Goal: Information Seeking & Learning: Learn about a topic

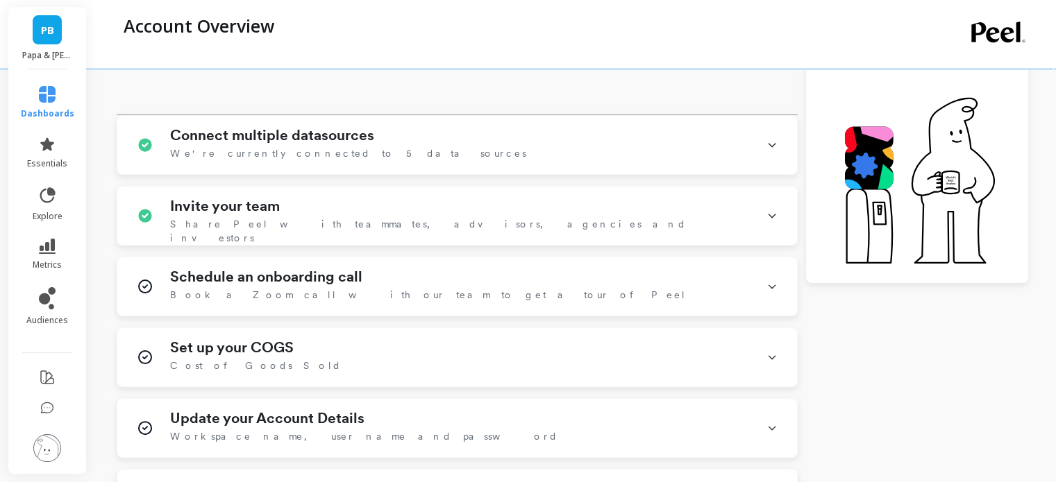
scroll to position [278, 0]
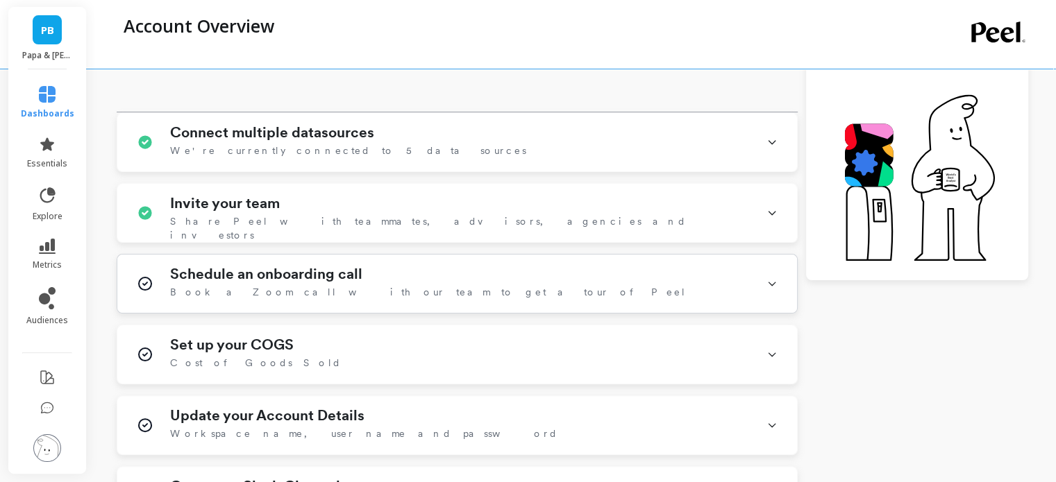
click at [375, 285] on span "Book a Zoom call with our team to get a tour of Peel" at bounding box center [428, 292] width 516 height 14
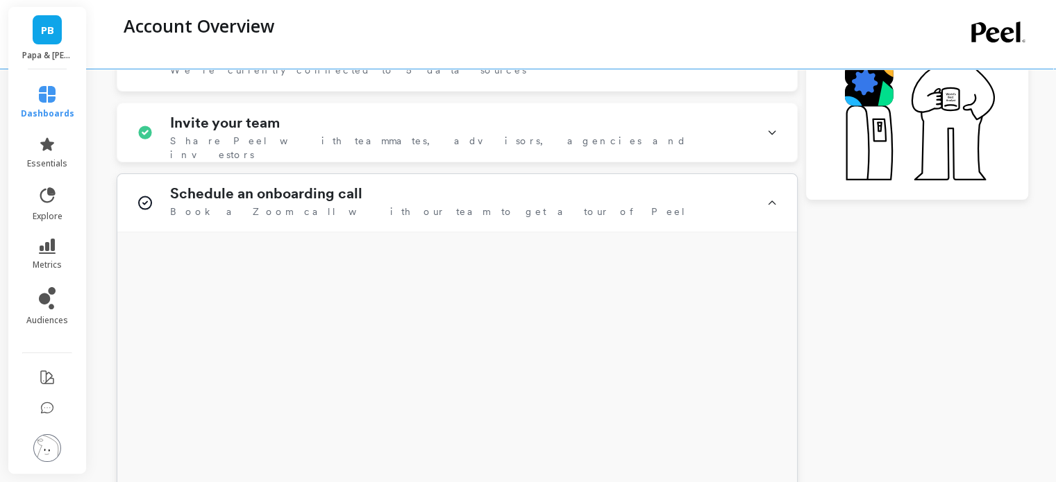
scroll to position [347, 0]
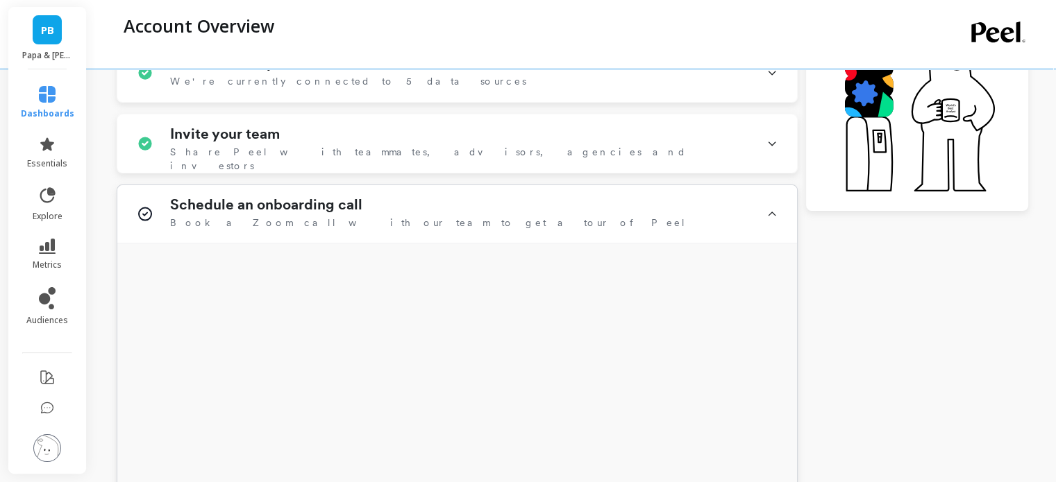
click at [403, 214] on div "Schedule an onboarding call Book a Zoom call with our team to get a tour of Peel" at bounding box center [460, 213] width 580 height 35
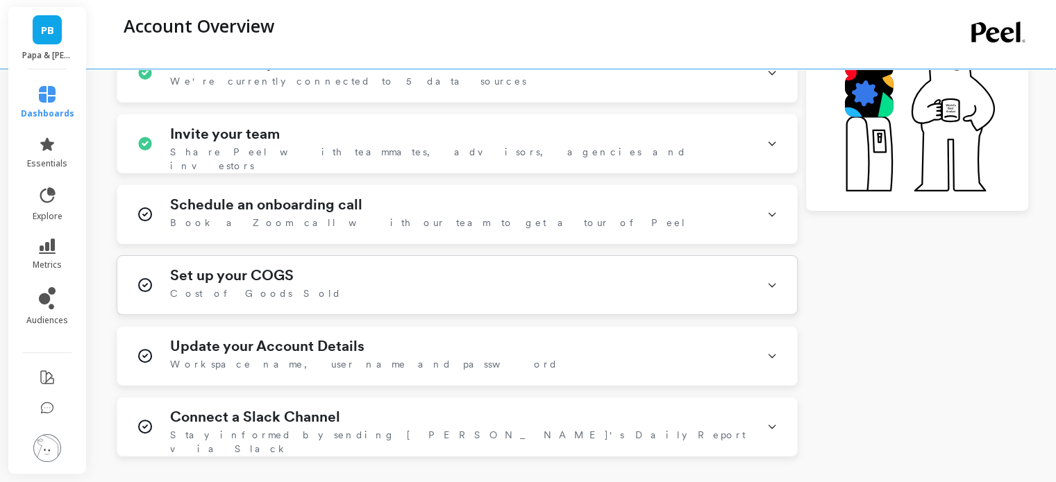
click at [393, 275] on div "Set up your COGS Cost of Goods Sold" at bounding box center [460, 285] width 580 height 36
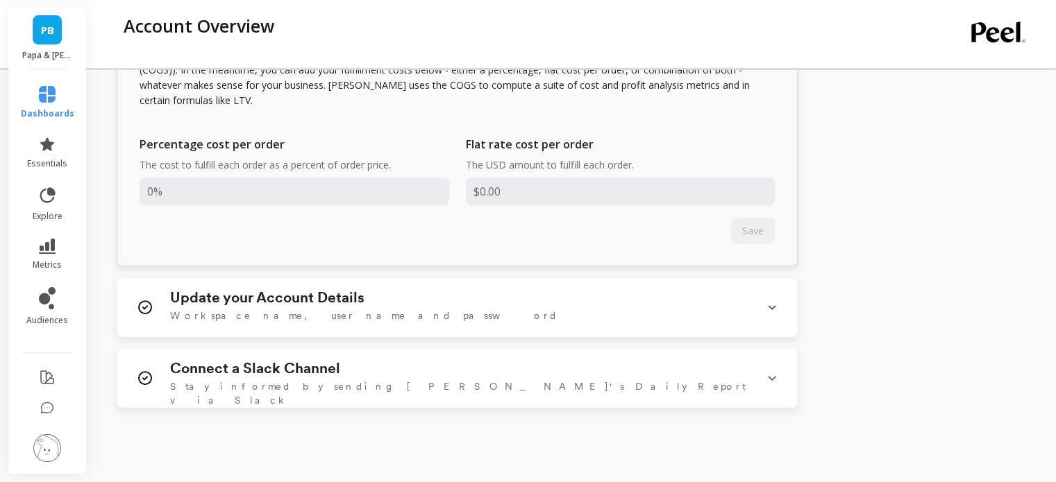
scroll to position [694, 0]
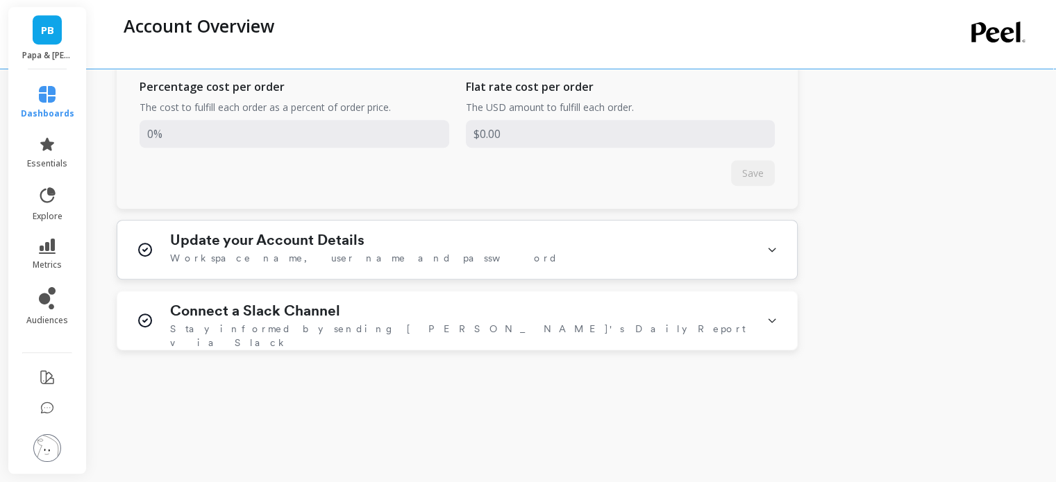
click at [396, 246] on div "Update your Account Details Workspace name, user name and password" at bounding box center [460, 250] width 580 height 36
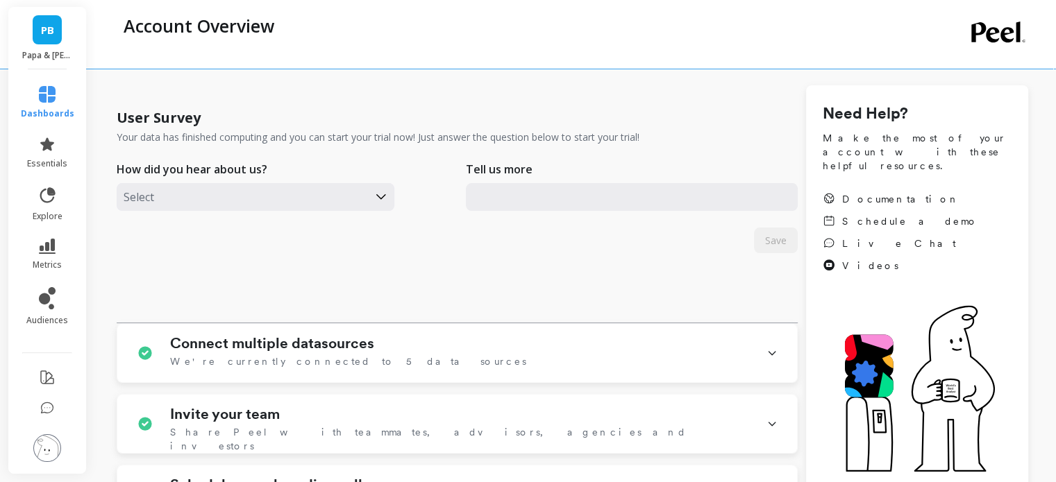
scroll to position [0, 0]
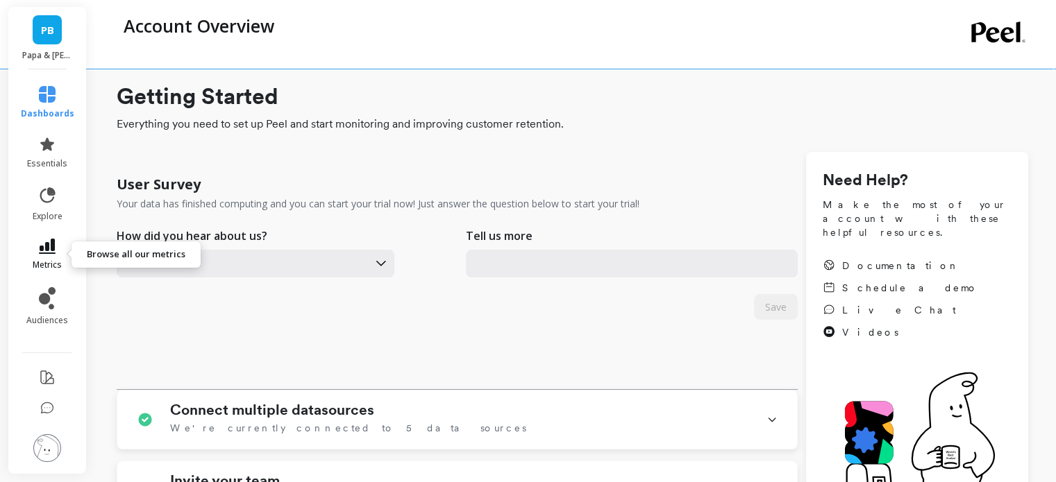
click at [47, 251] on icon at bounding box center [47, 246] width 17 height 15
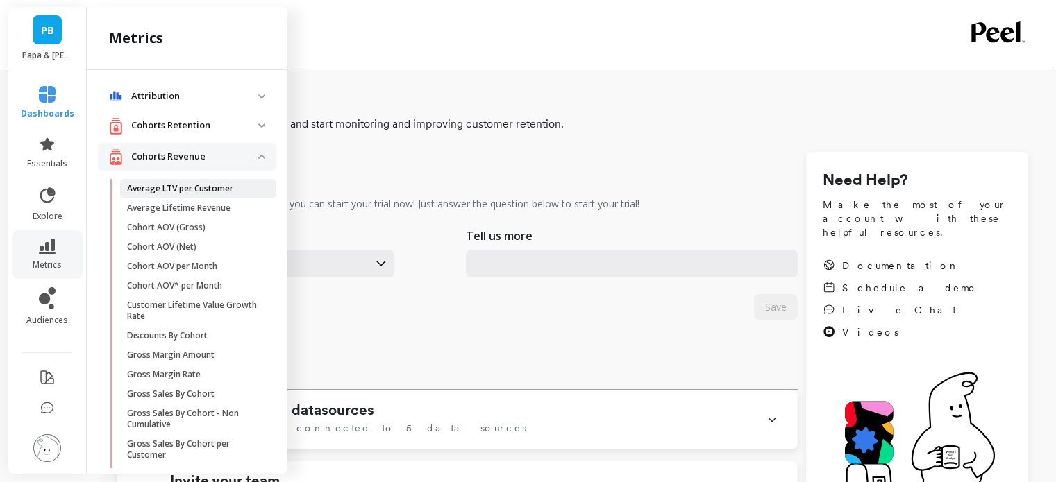
click at [189, 184] on p "Average LTV per Customer" at bounding box center [180, 188] width 106 height 11
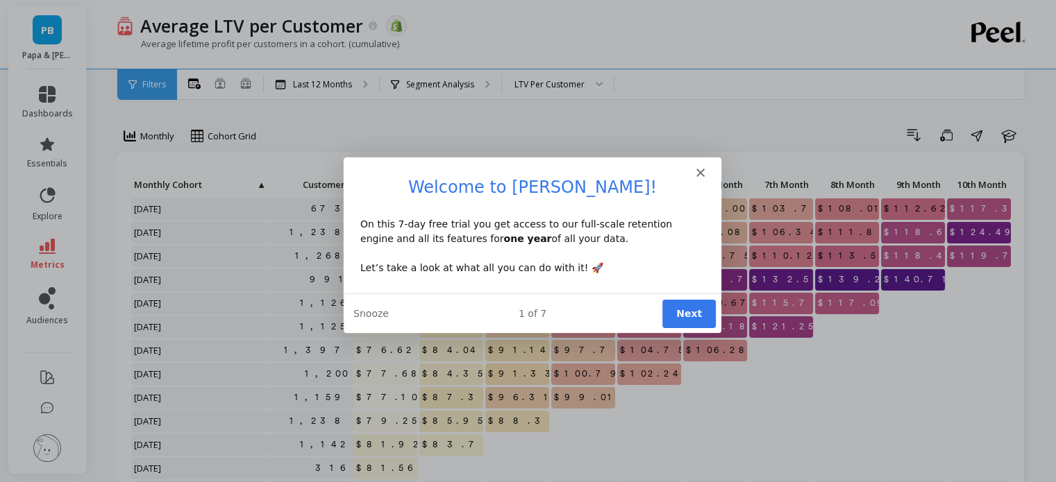
click at [696, 308] on button "Next" at bounding box center [687, 312] width 53 height 28
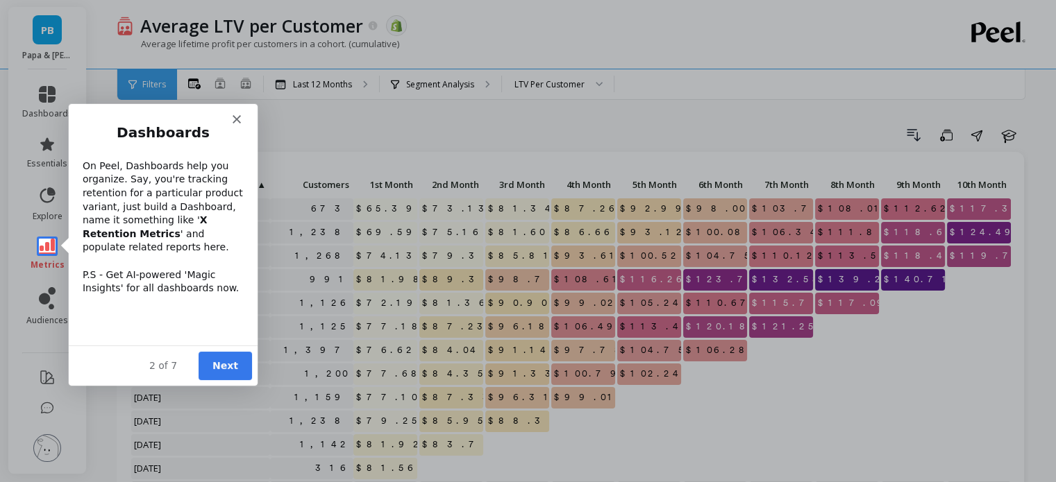
click at [225, 367] on button "Next" at bounding box center [224, 365] width 53 height 28
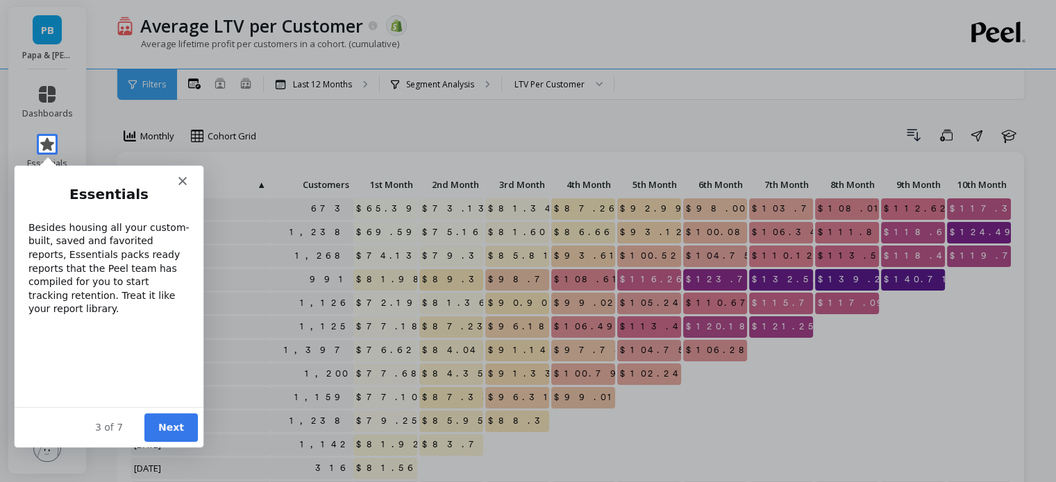
click at [180, 430] on button "Next" at bounding box center [170, 427] width 53 height 28
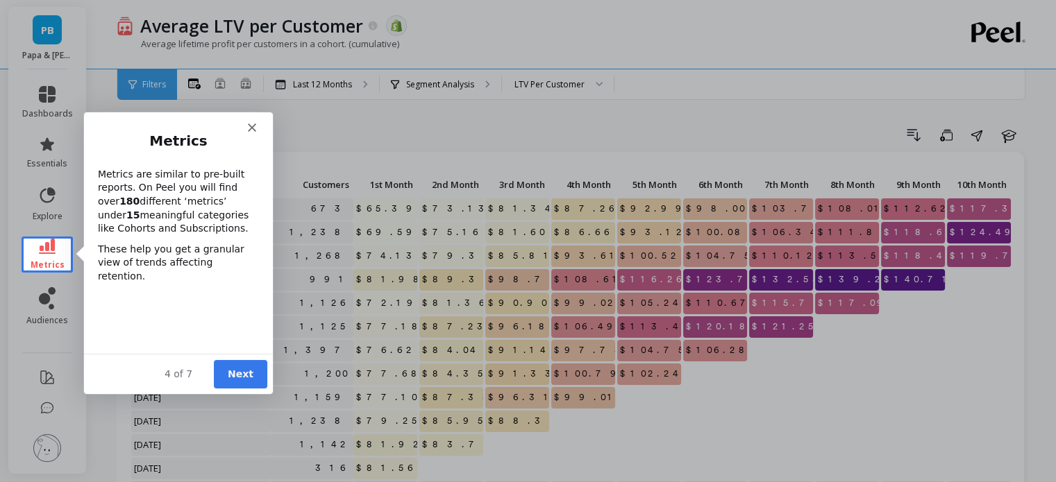
click at [239, 362] on button "Next" at bounding box center [239, 373] width 53 height 28
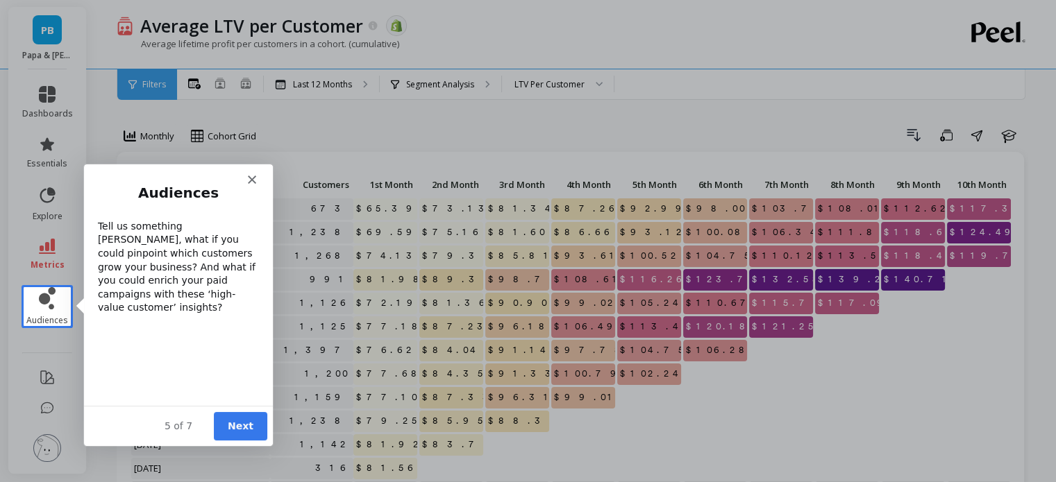
click at [233, 426] on button "Next" at bounding box center [239, 425] width 53 height 28
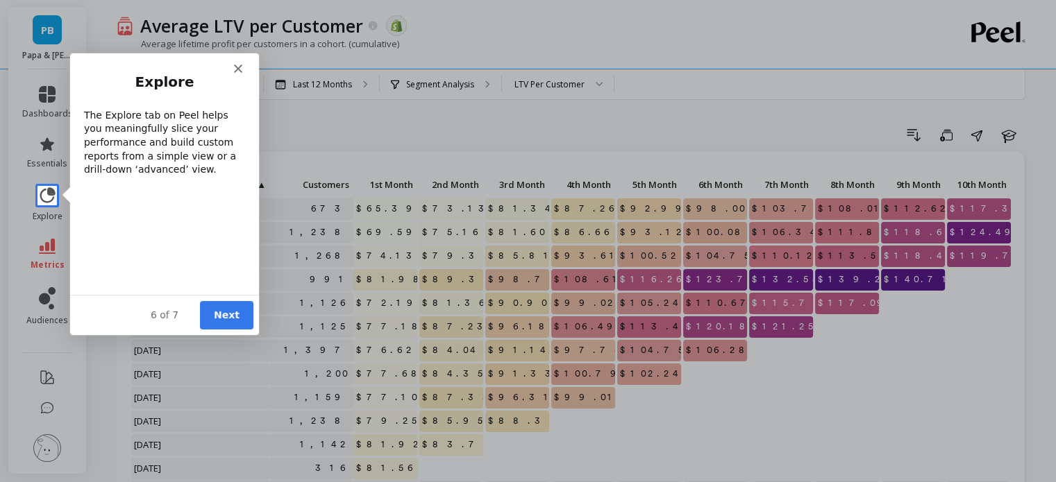
click at [235, 316] on button "Next" at bounding box center [225, 314] width 53 height 28
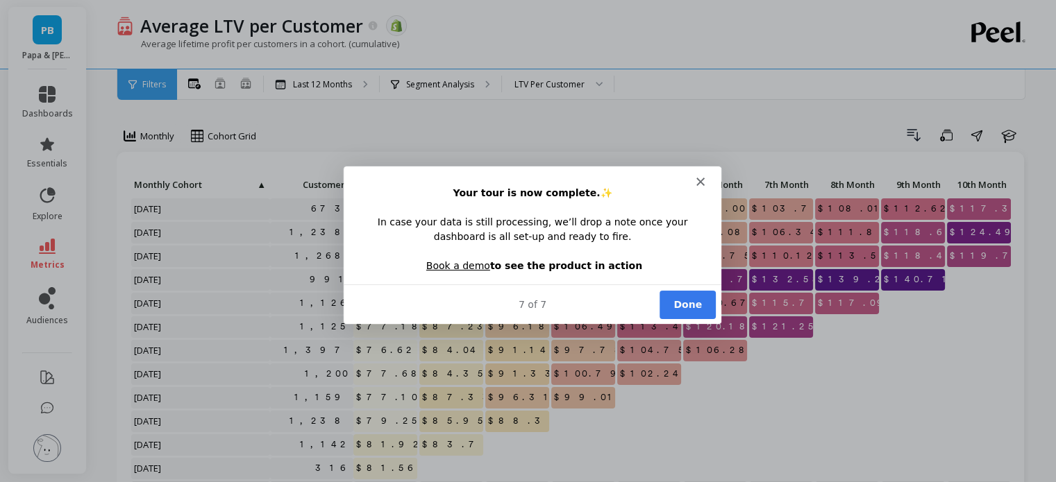
click at [673, 296] on button "Done" at bounding box center [686, 303] width 56 height 28
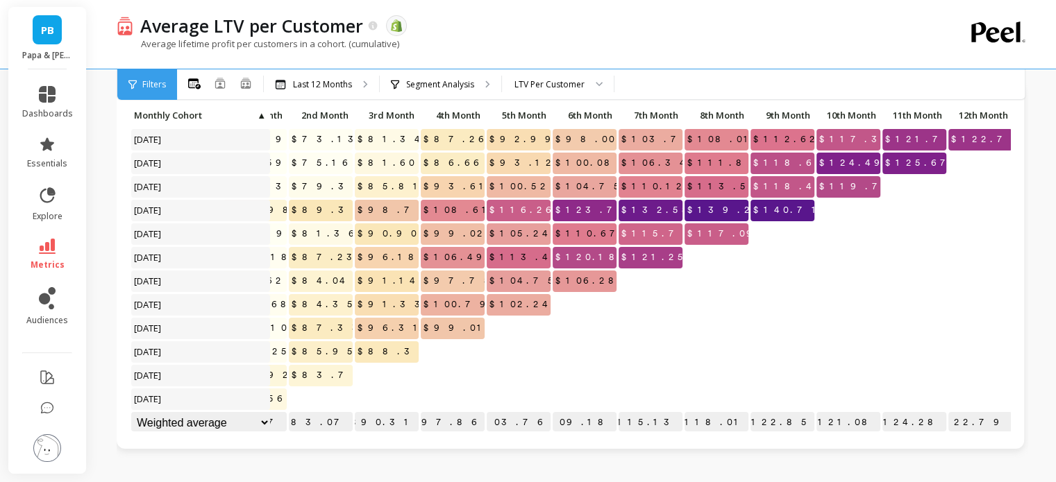
scroll to position [0, 144]
